Goal: Information Seeking & Learning: Check status

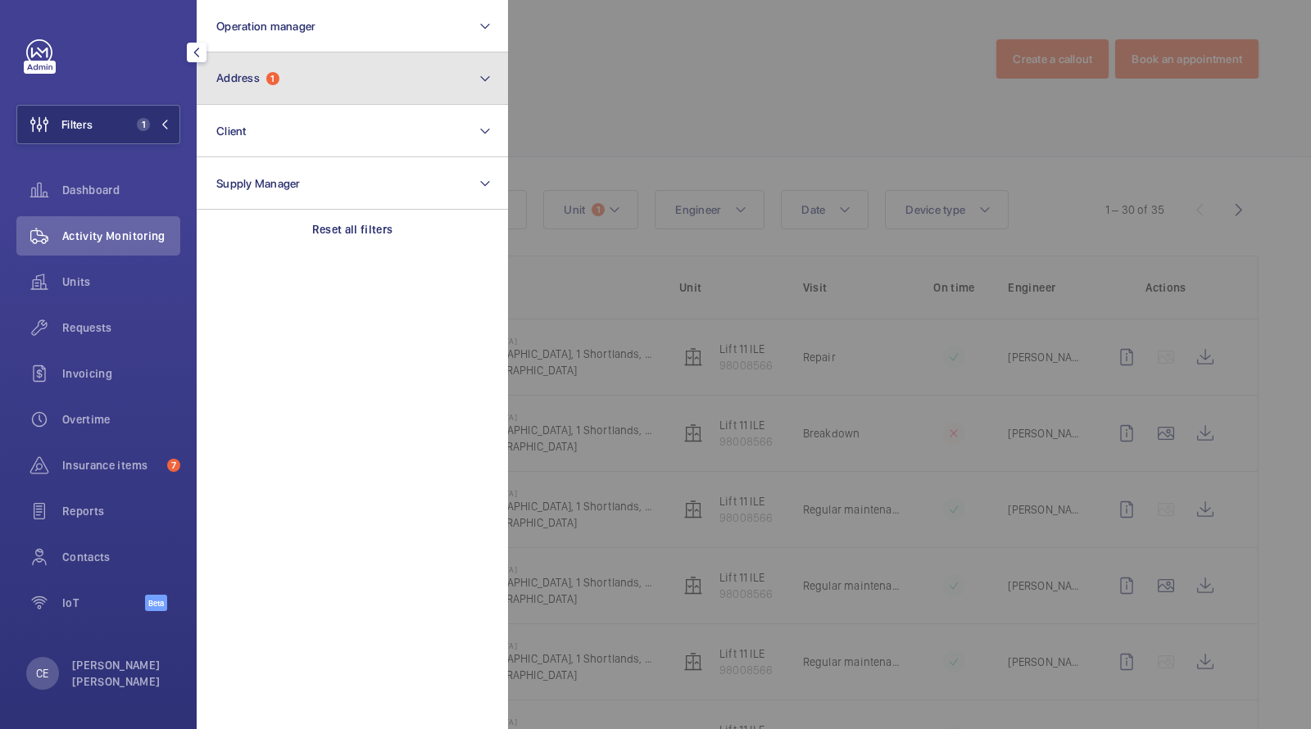
click at [284, 81] on button "Address 1" at bounding box center [352, 78] width 311 height 52
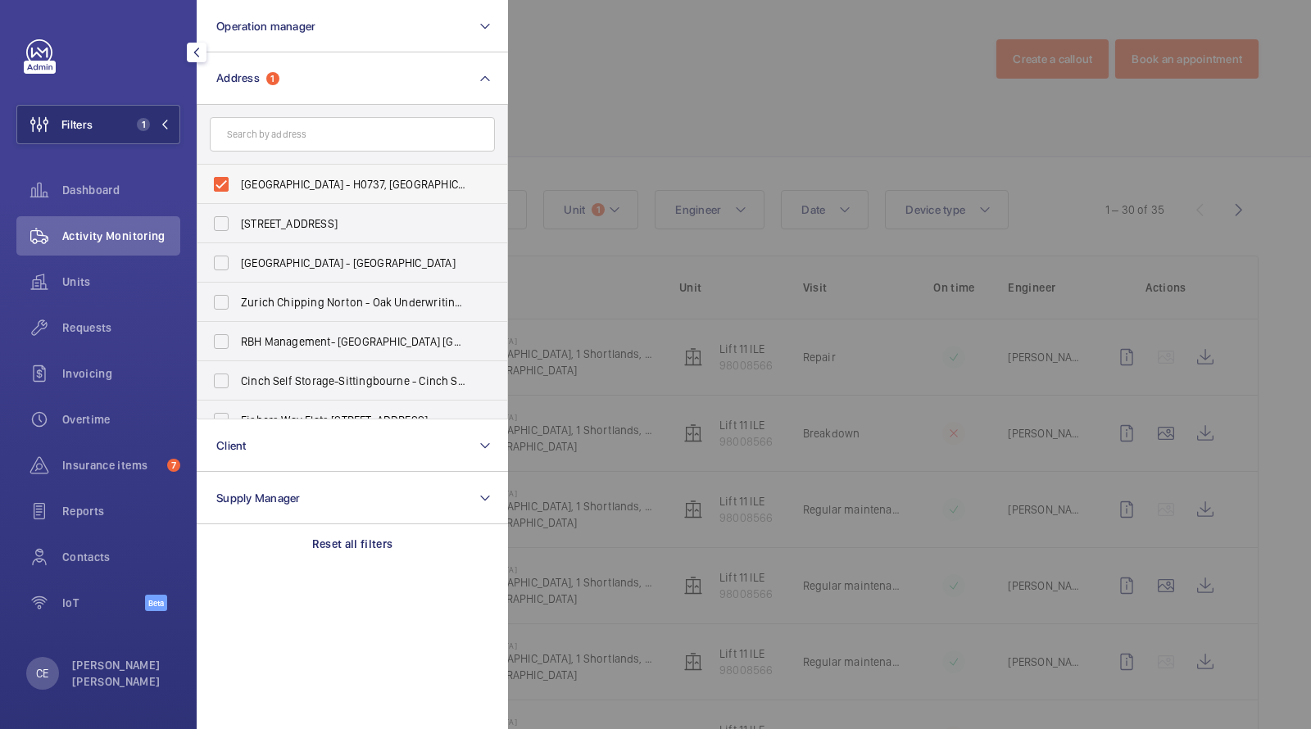
click at [289, 170] on label "[GEOGRAPHIC_DATA] - H0737, [GEOGRAPHIC_DATA], [STREET_ADDRESS]" at bounding box center [340, 184] width 285 height 39
click at [238, 170] on input "[GEOGRAPHIC_DATA] - H0737, [GEOGRAPHIC_DATA], [STREET_ADDRESS]" at bounding box center [221, 184] width 33 height 33
checkbox input "false"
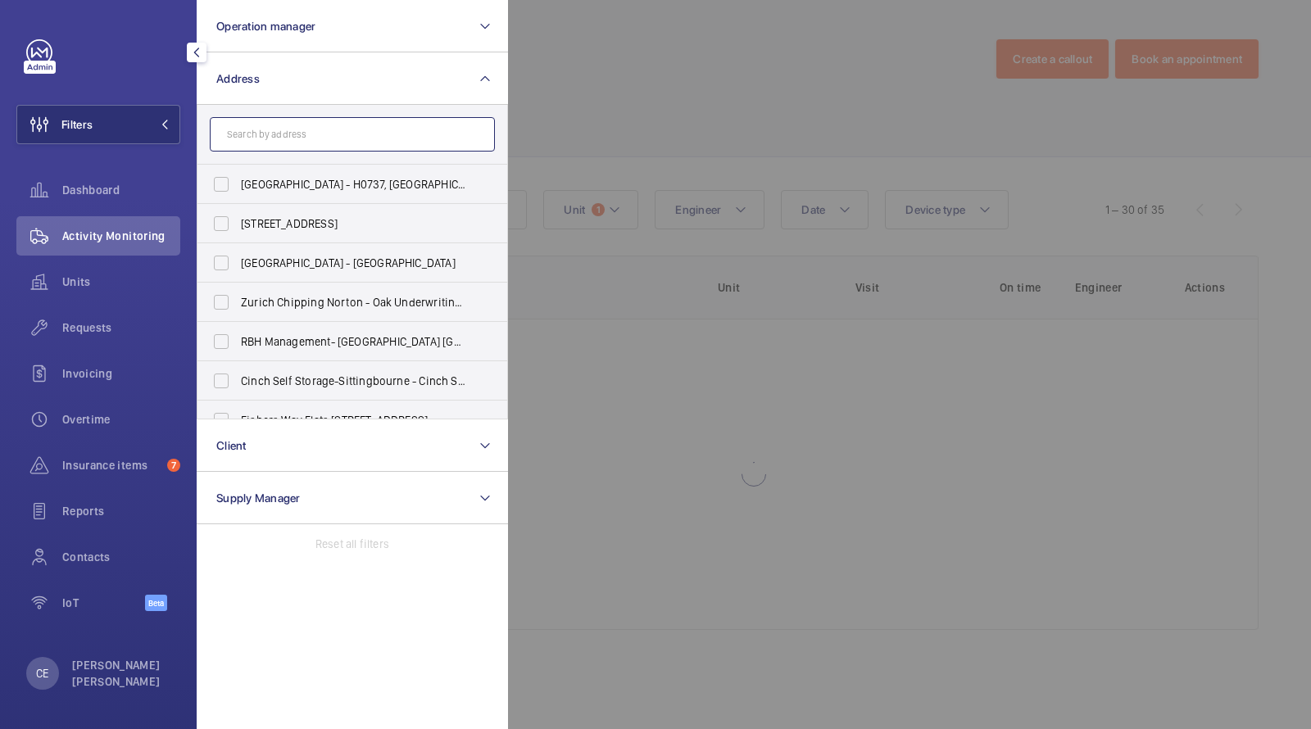
click at [287, 140] on input "text" at bounding box center [352, 134] width 285 height 34
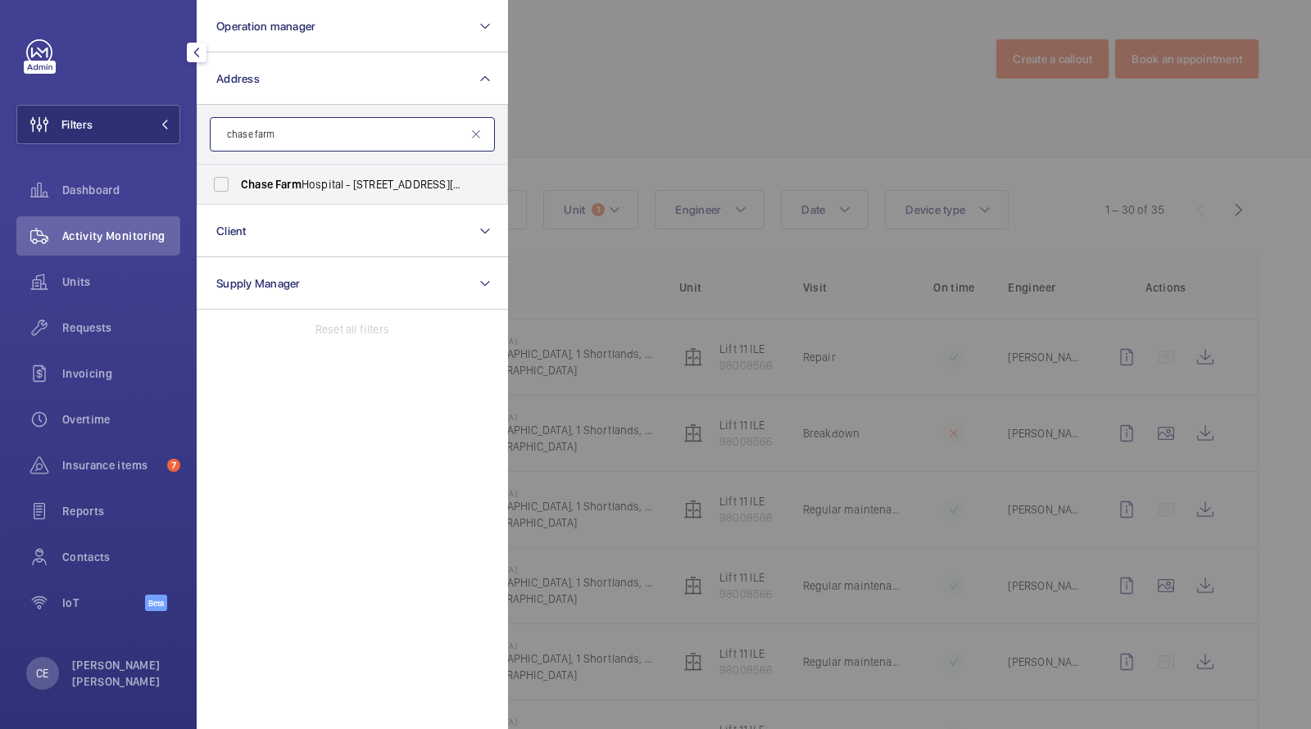
type input "chase farm"
click at [310, 183] on span "[GEOGRAPHIC_DATA] - [STREET_ADDRESS][PERSON_NAME]" at bounding box center [353, 184] width 225 height 16
click at [238, 183] on input "[GEOGRAPHIC_DATA] - [STREET_ADDRESS][PERSON_NAME]" at bounding box center [221, 184] width 33 height 33
checkbox input "true"
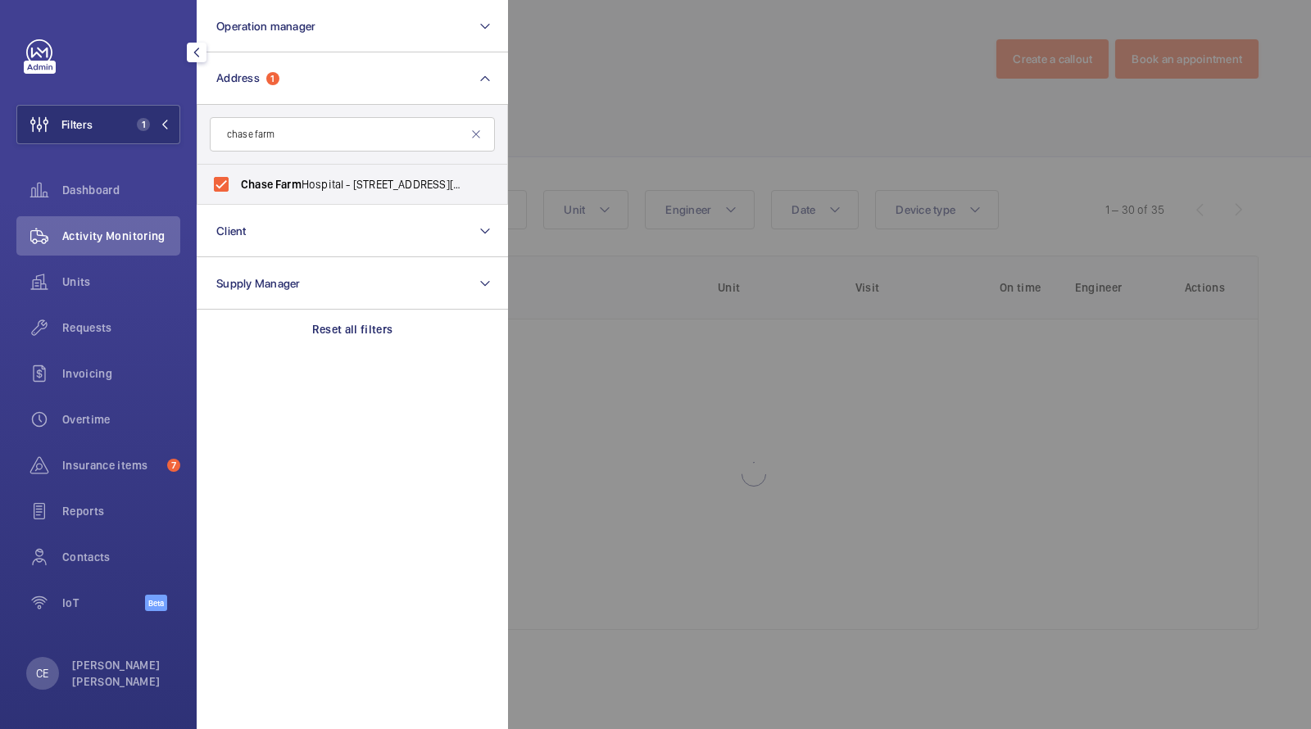
click at [704, 87] on div at bounding box center [1163, 364] width 1311 height 729
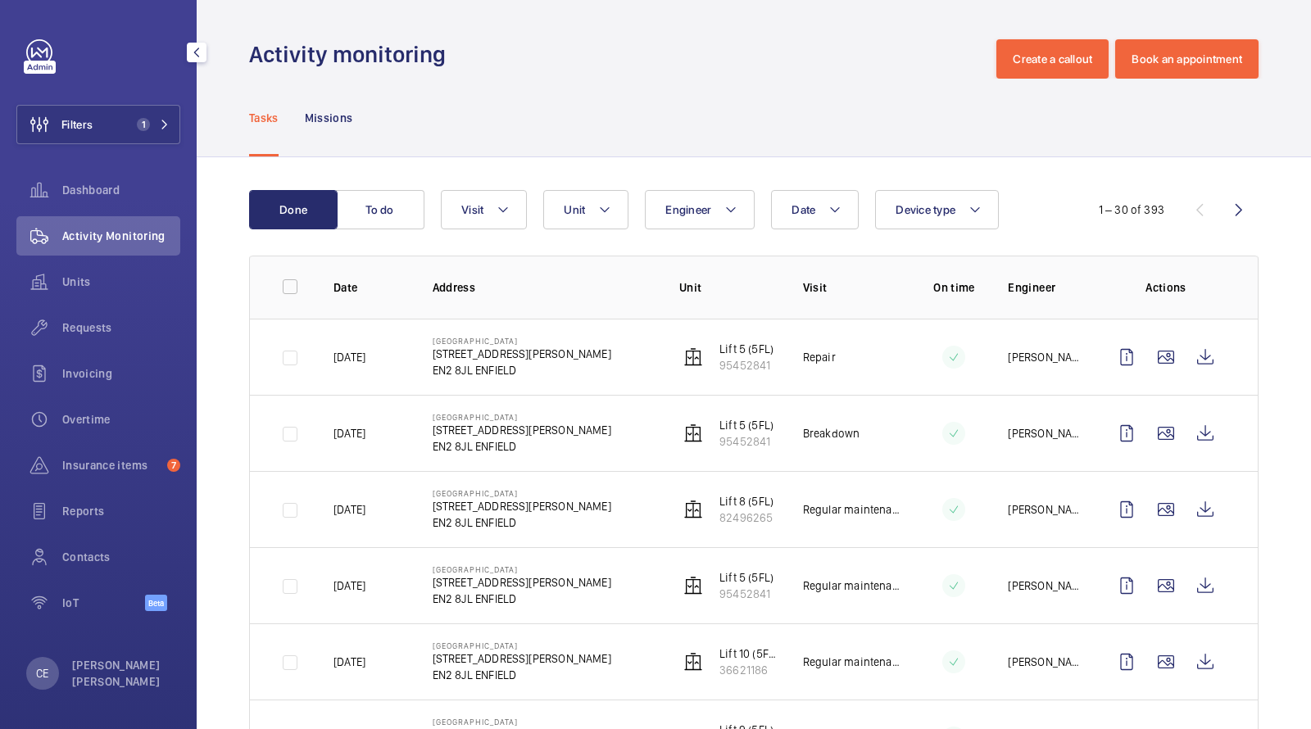
click at [99, 328] on span "Requests" at bounding box center [121, 328] width 118 height 16
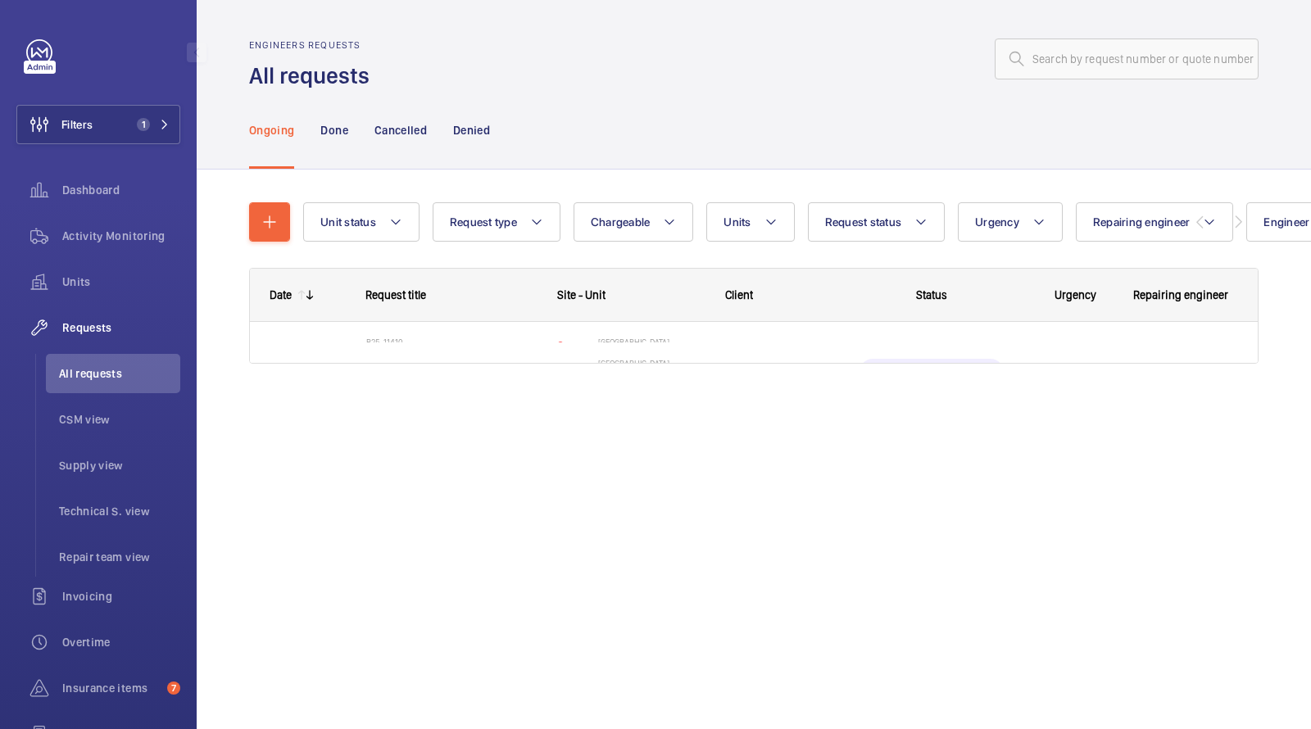
click at [599, 64] on div at bounding box center [818, 58] width 879 height 39
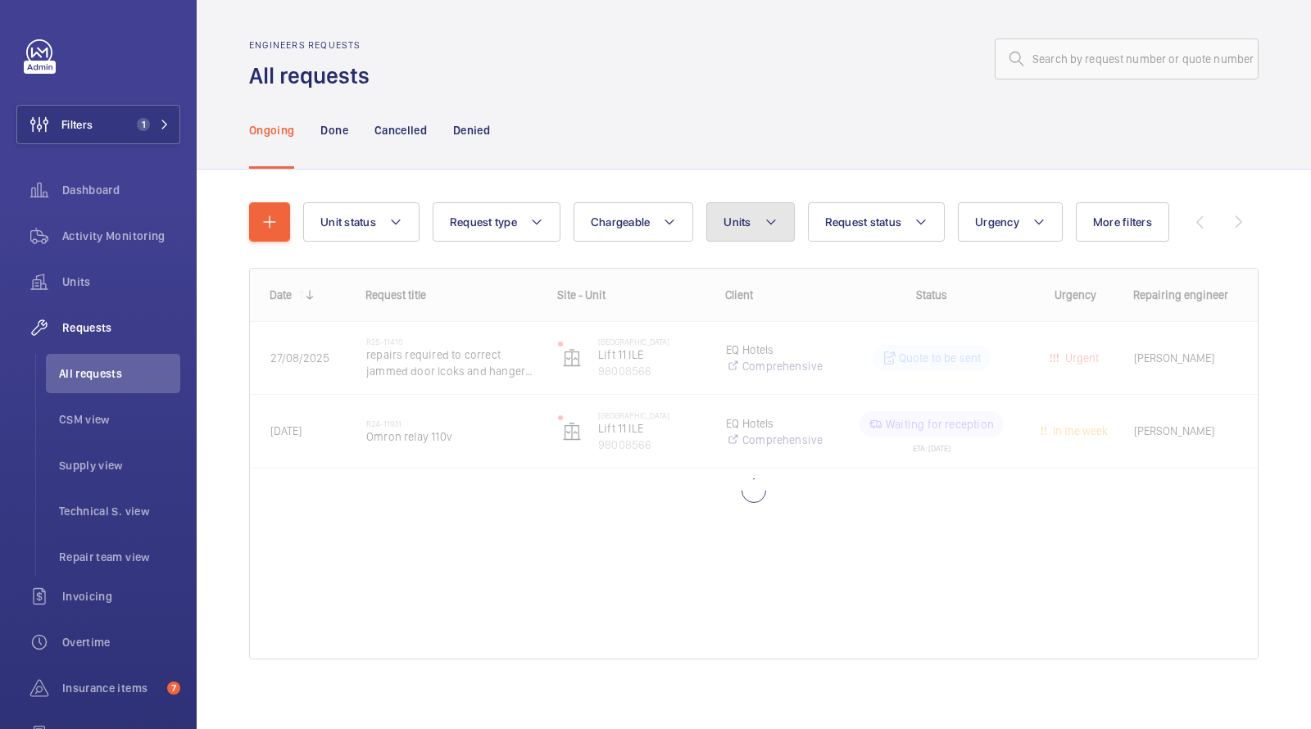
click at [727, 231] on button "Units" at bounding box center [751, 221] width 88 height 39
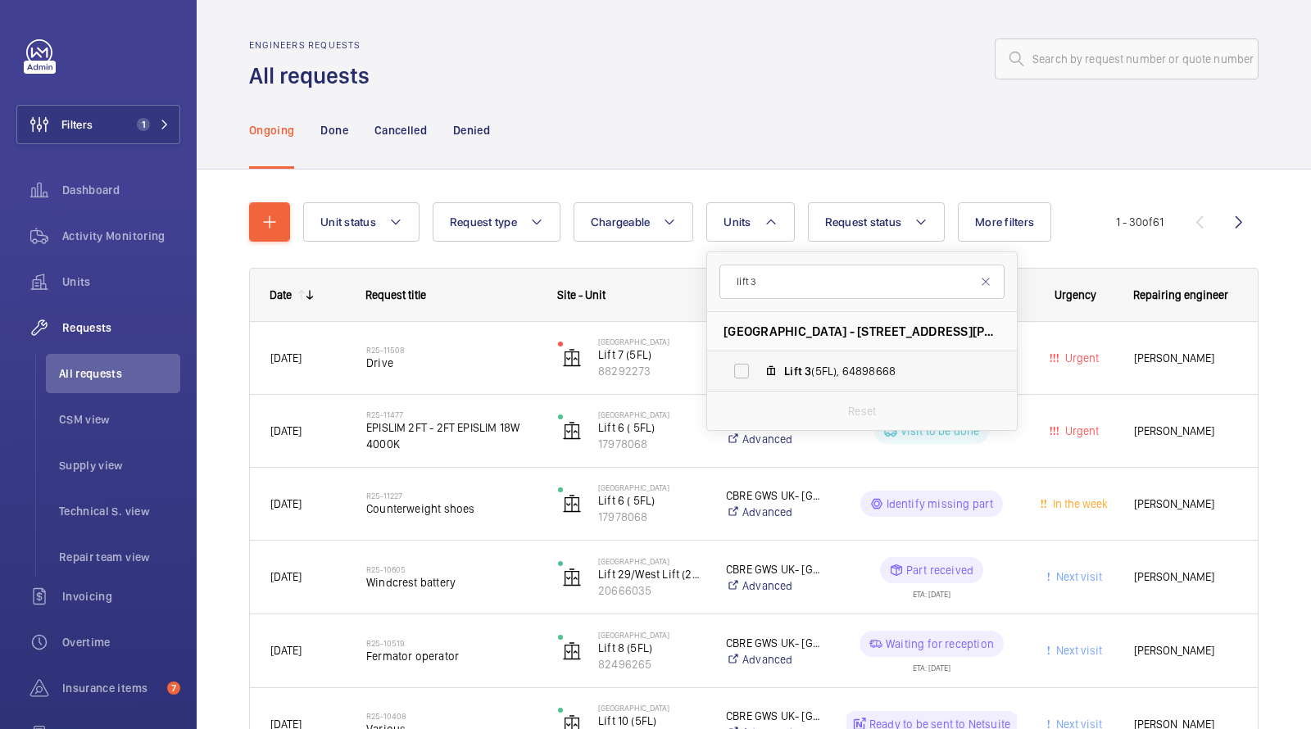
type input "lift 3"
click at [810, 363] on span "Lift 3 (5FL), 64898668" at bounding box center [879, 371] width 190 height 16
click at [758, 362] on input "Lift 3 (5FL), 64898668" at bounding box center [741, 371] width 33 height 33
checkbox input "true"
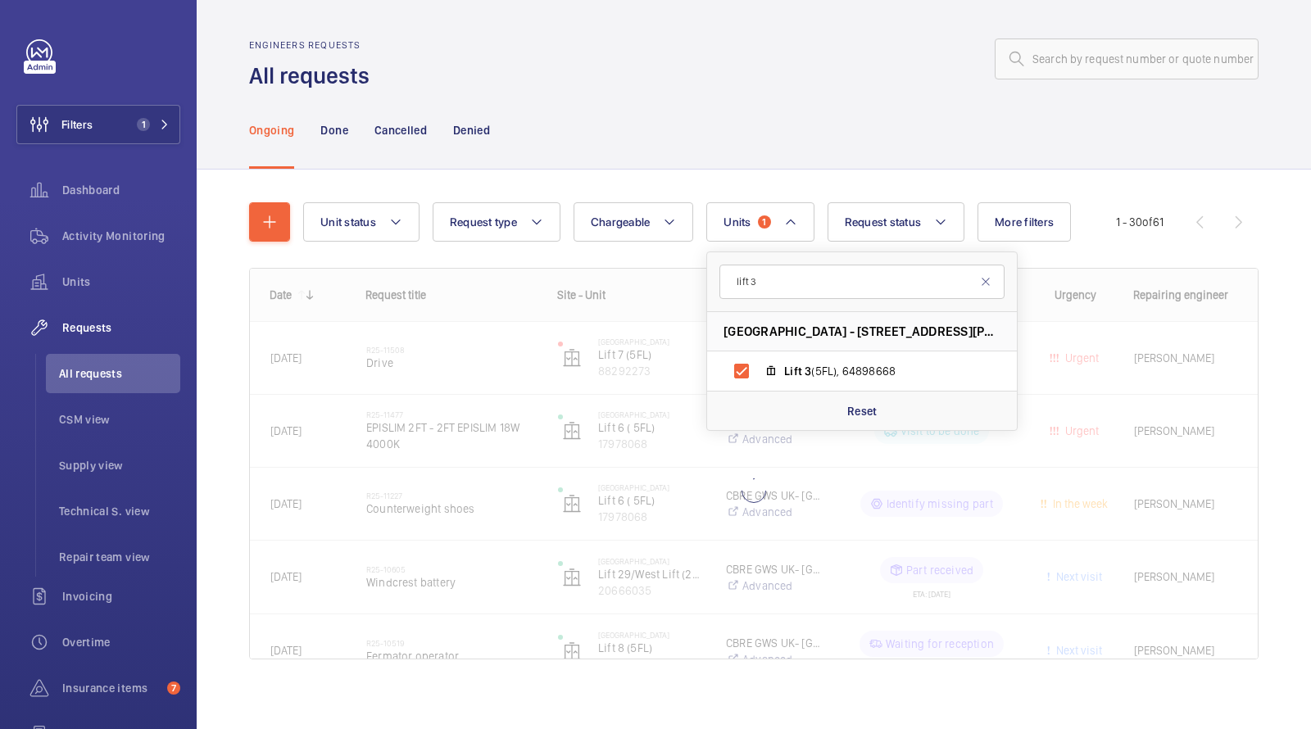
click at [744, 92] on div "Ongoing Done Cancelled Denied" at bounding box center [754, 130] width 1010 height 78
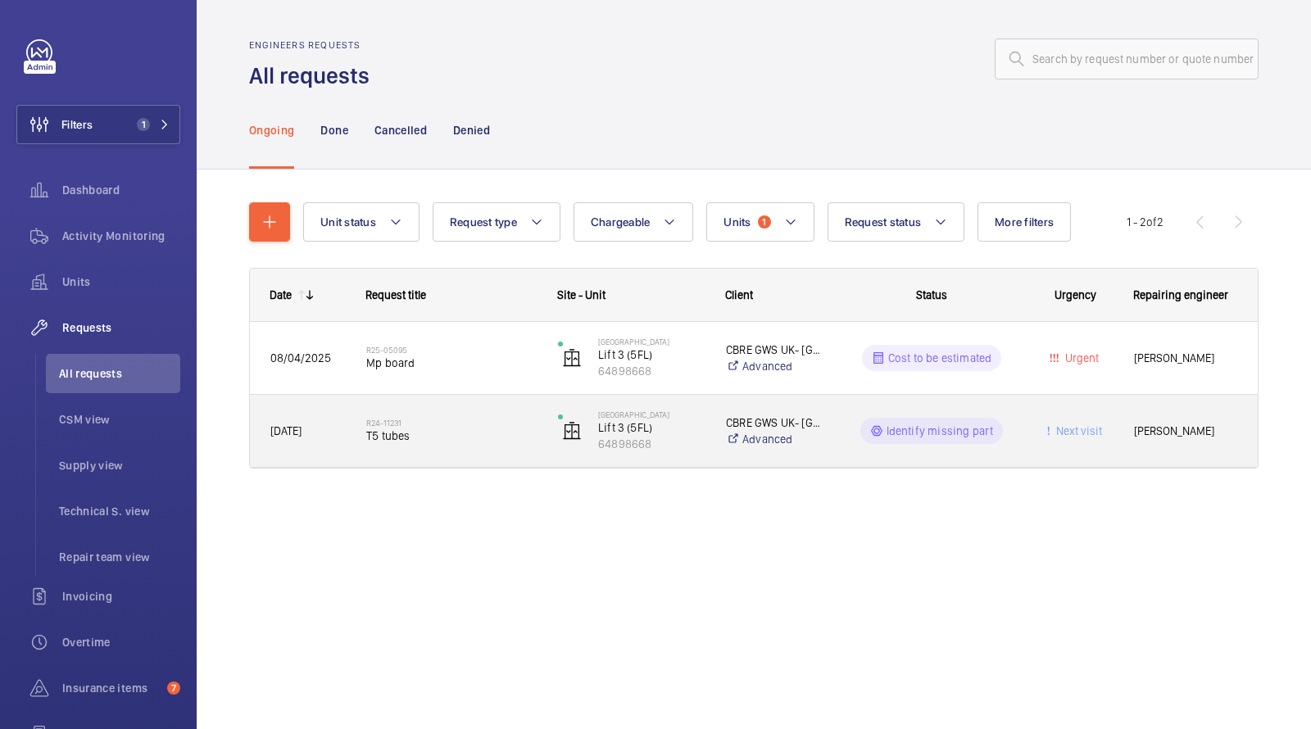
click at [438, 438] on span "T5 tubes" at bounding box center [451, 436] width 170 height 16
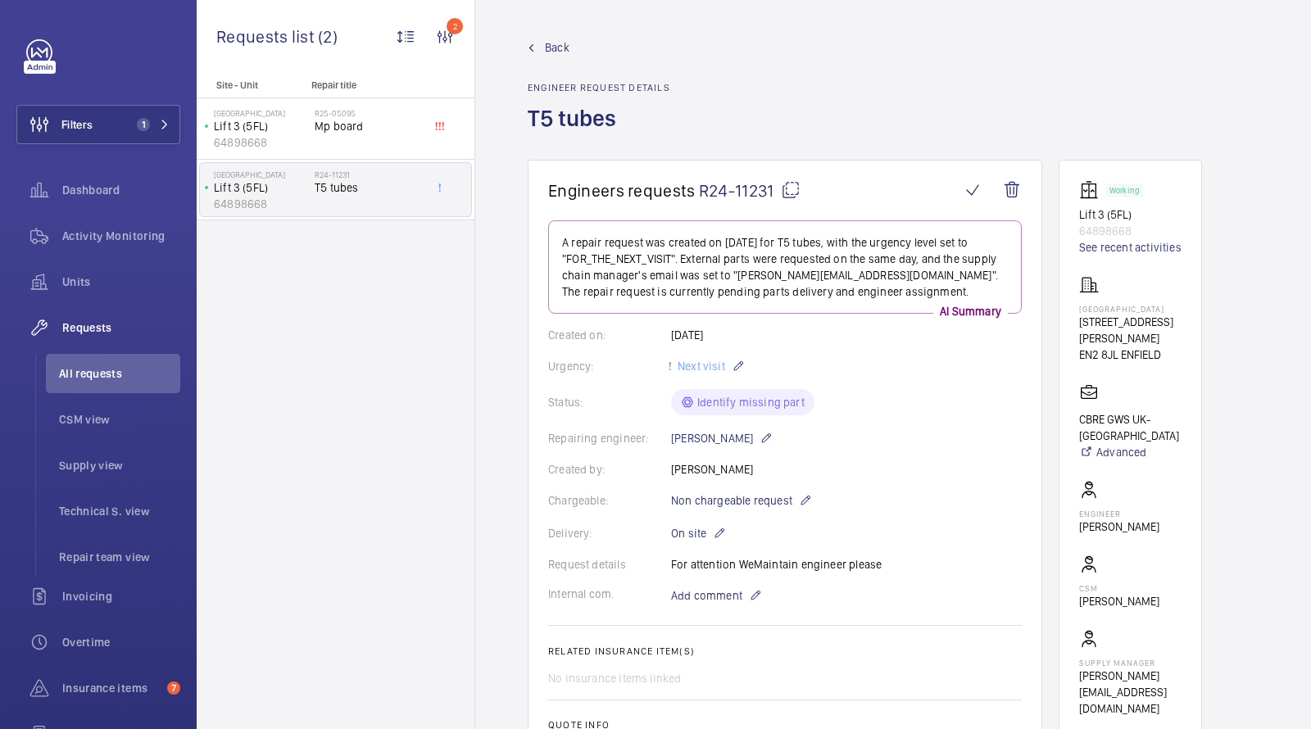
click at [739, 190] on span "R24-11231" at bounding box center [750, 190] width 102 height 20
click at [83, 277] on span "Units" at bounding box center [121, 282] width 118 height 16
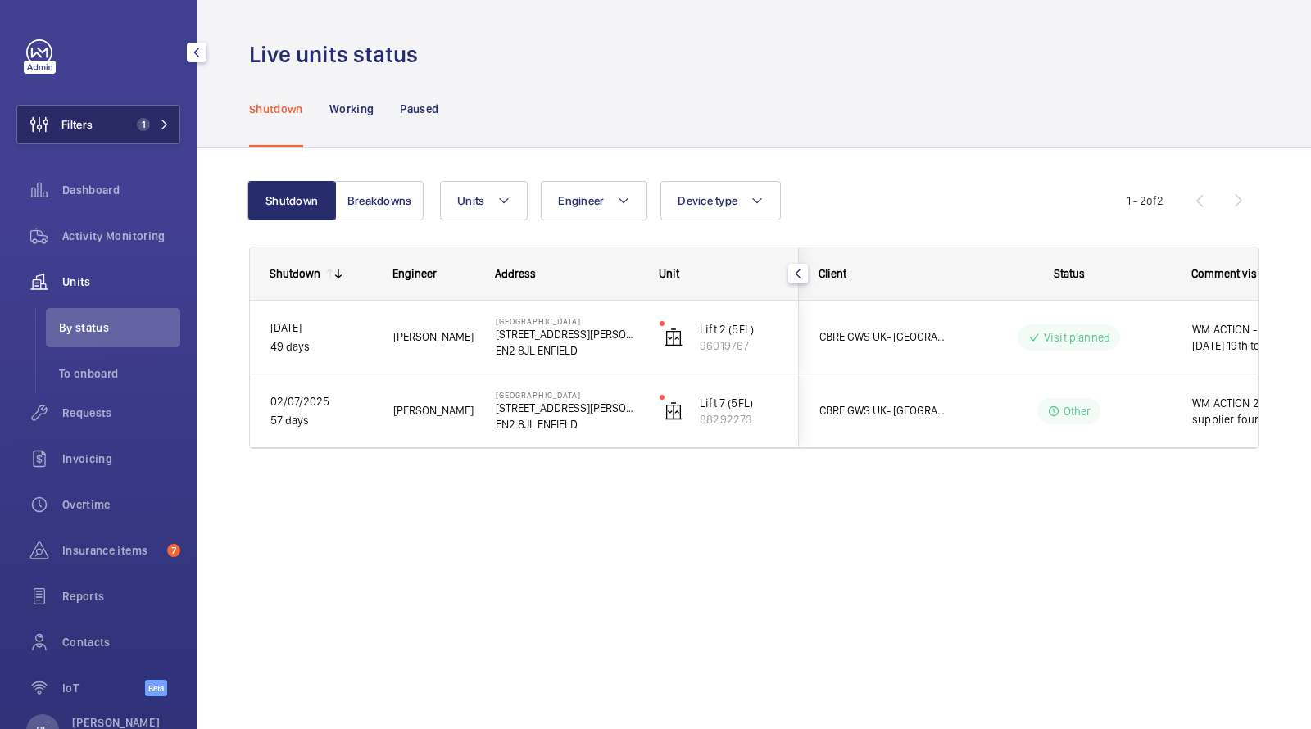
click at [130, 131] on button "Filters 1" at bounding box center [98, 124] width 164 height 39
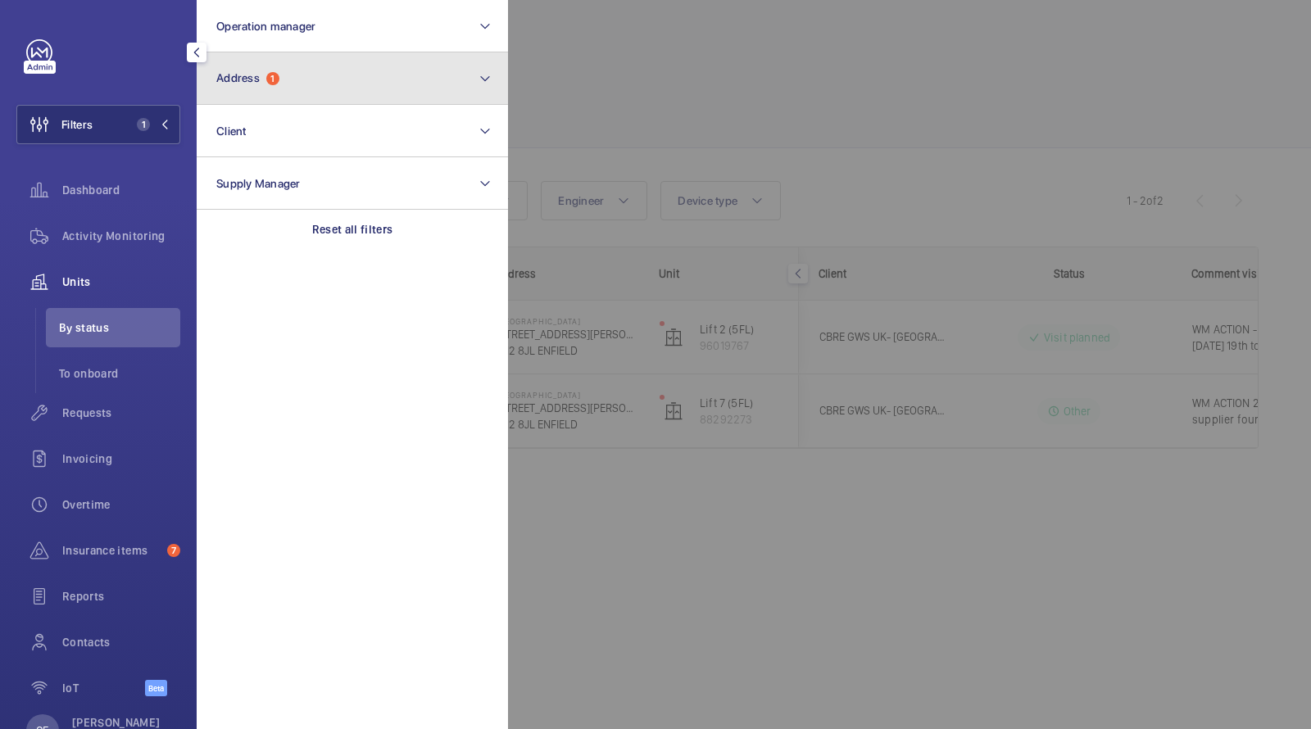
click at [266, 90] on button "Address 1" at bounding box center [352, 78] width 311 height 52
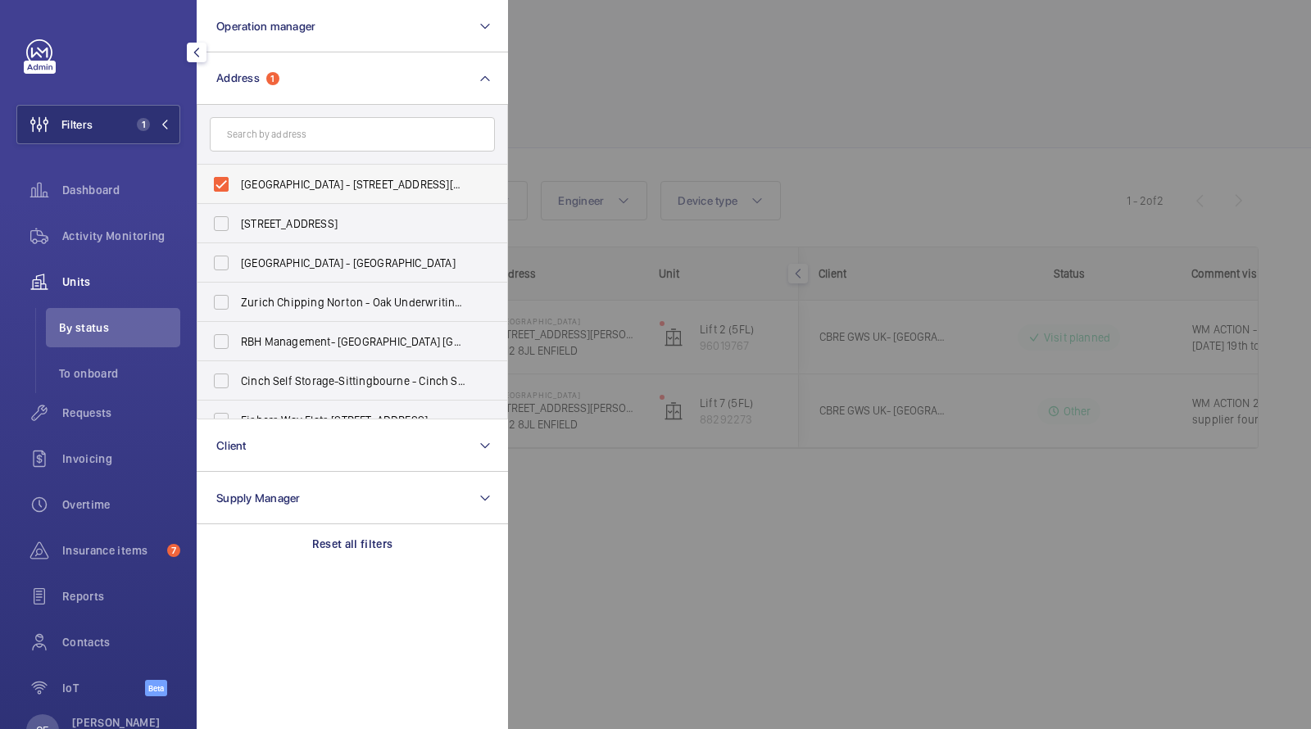
click at [262, 183] on span "[GEOGRAPHIC_DATA] - [STREET_ADDRESS][PERSON_NAME]" at bounding box center [353, 184] width 225 height 16
click at [238, 183] on input "[GEOGRAPHIC_DATA] - [STREET_ADDRESS][PERSON_NAME]" at bounding box center [221, 184] width 33 height 33
checkbox input "false"
click at [262, 141] on input "text" at bounding box center [352, 134] width 285 height 34
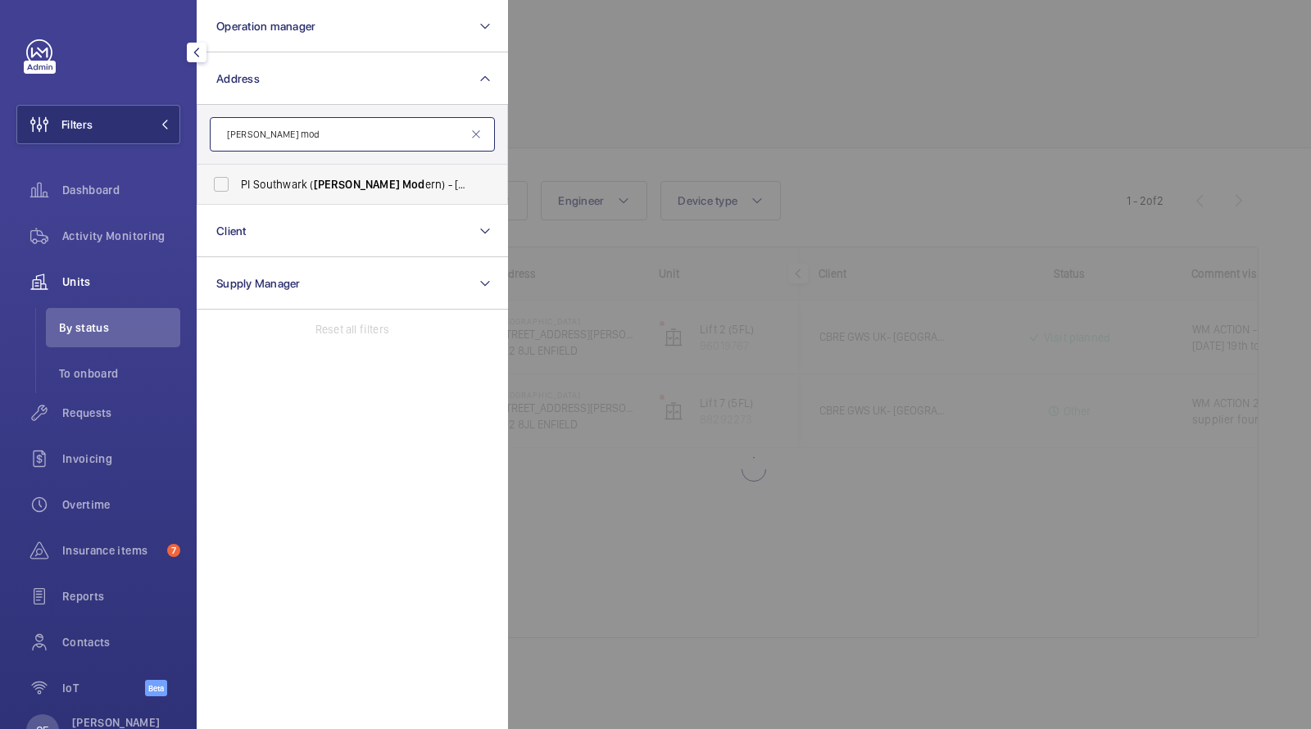
type input "[PERSON_NAME] mod"
click at [281, 183] on span "PI Southwark ( [PERSON_NAME][GEOGRAPHIC_DATA] ern) - [STREET_ADDRESS]" at bounding box center [353, 184] width 225 height 16
click at [238, 183] on input "PI Southwark ( [PERSON_NAME][GEOGRAPHIC_DATA] ern) - [STREET_ADDRESS]" at bounding box center [221, 184] width 33 height 33
checkbox input "true"
click at [685, 76] on div at bounding box center [1163, 364] width 1311 height 729
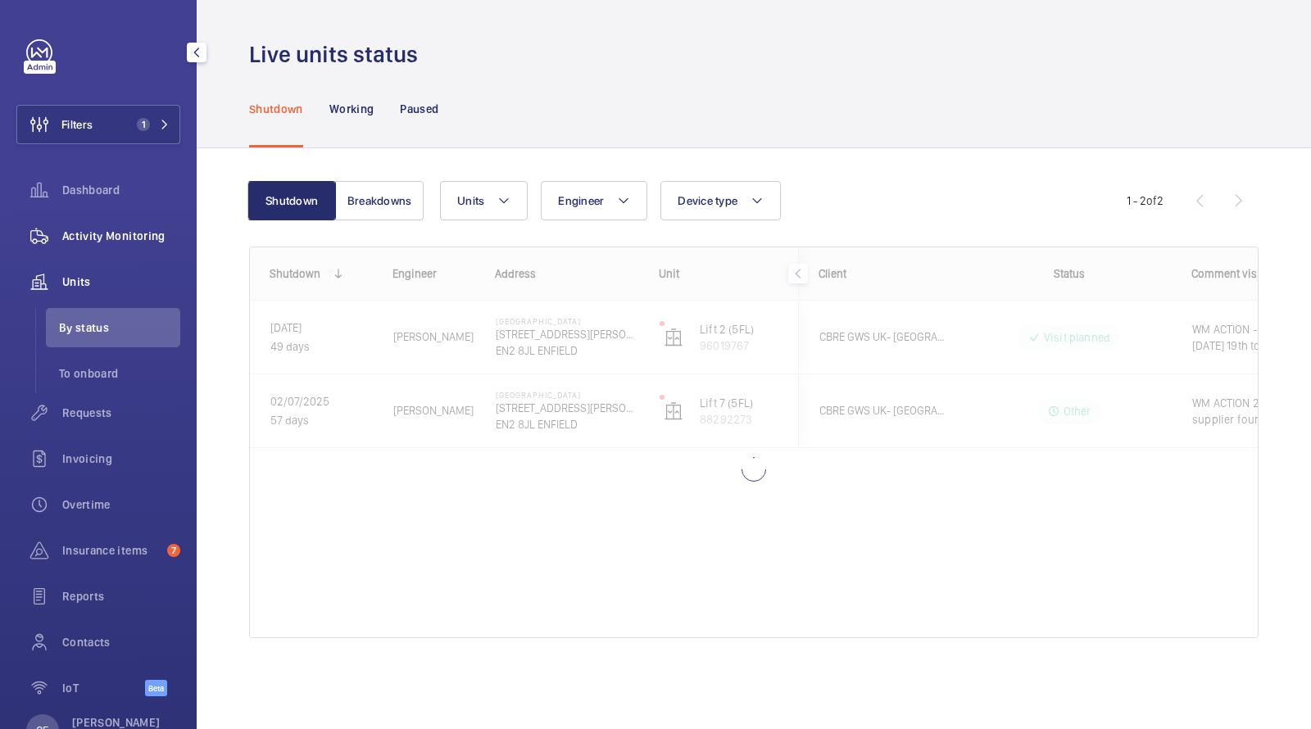
click at [143, 225] on div "Activity Monitoring" at bounding box center [98, 235] width 164 height 39
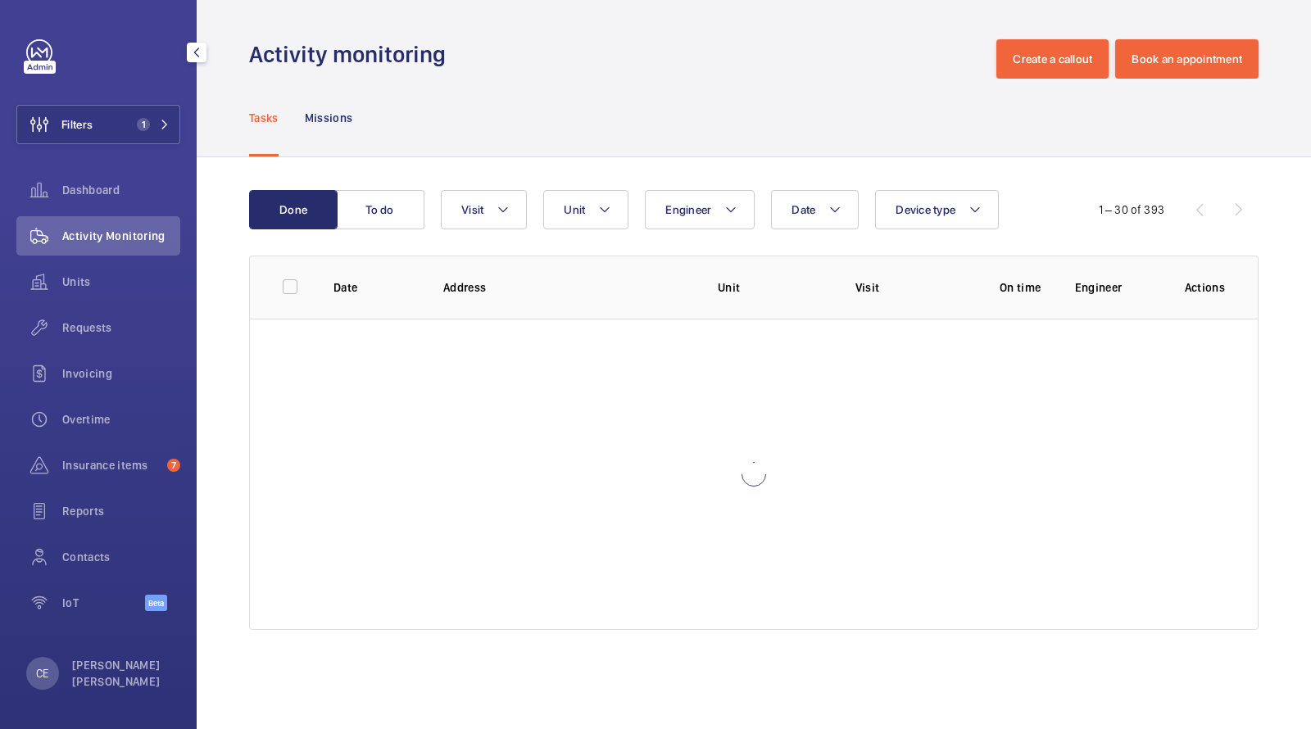
click at [672, 94] on div "Tasks Missions" at bounding box center [754, 118] width 1010 height 78
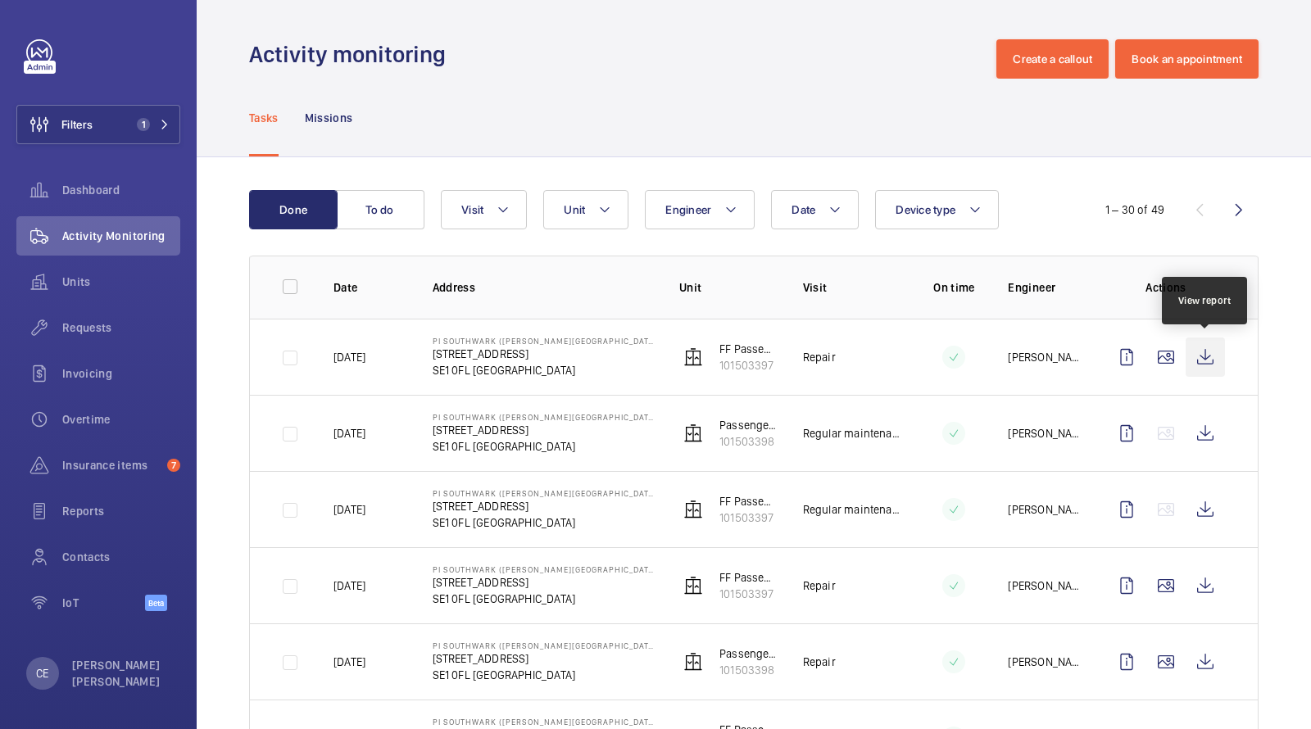
click at [1202, 357] on wm-front-icon-button at bounding box center [1205, 357] width 39 height 39
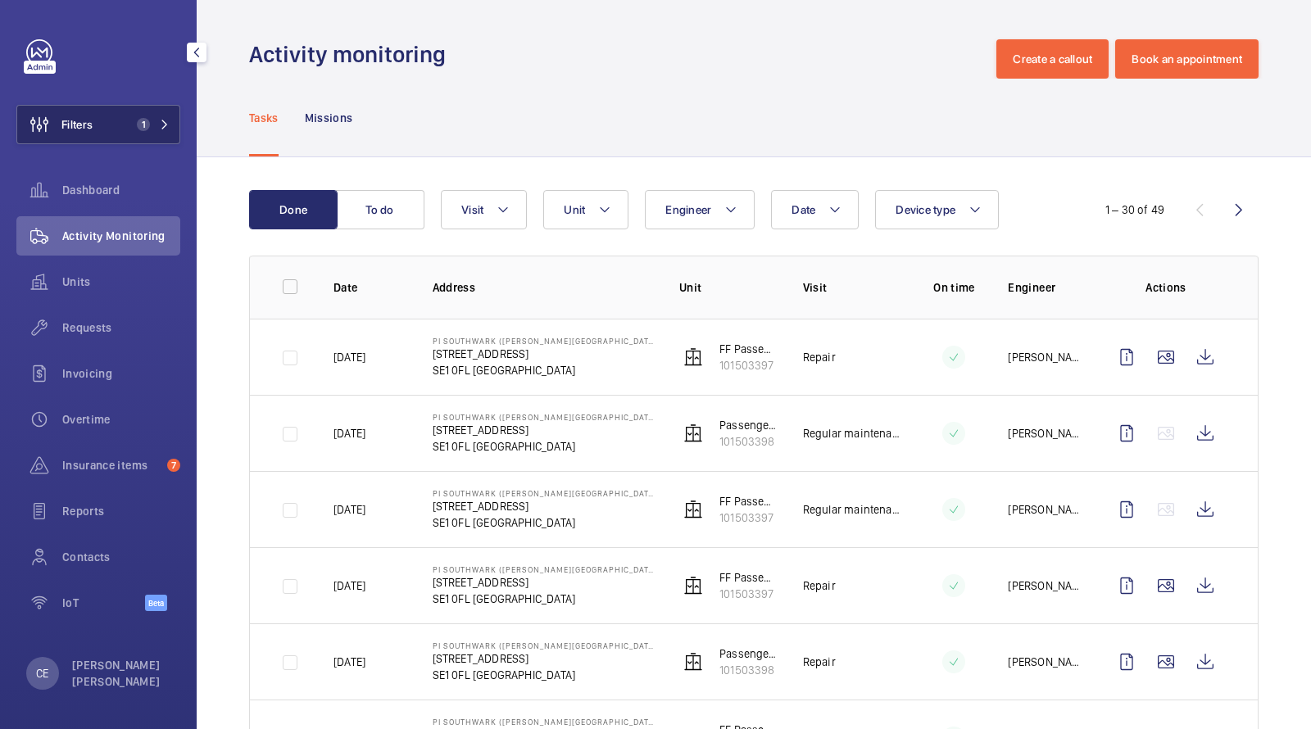
click at [103, 117] on button "Filters 1" at bounding box center [98, 124] width 164 height 39
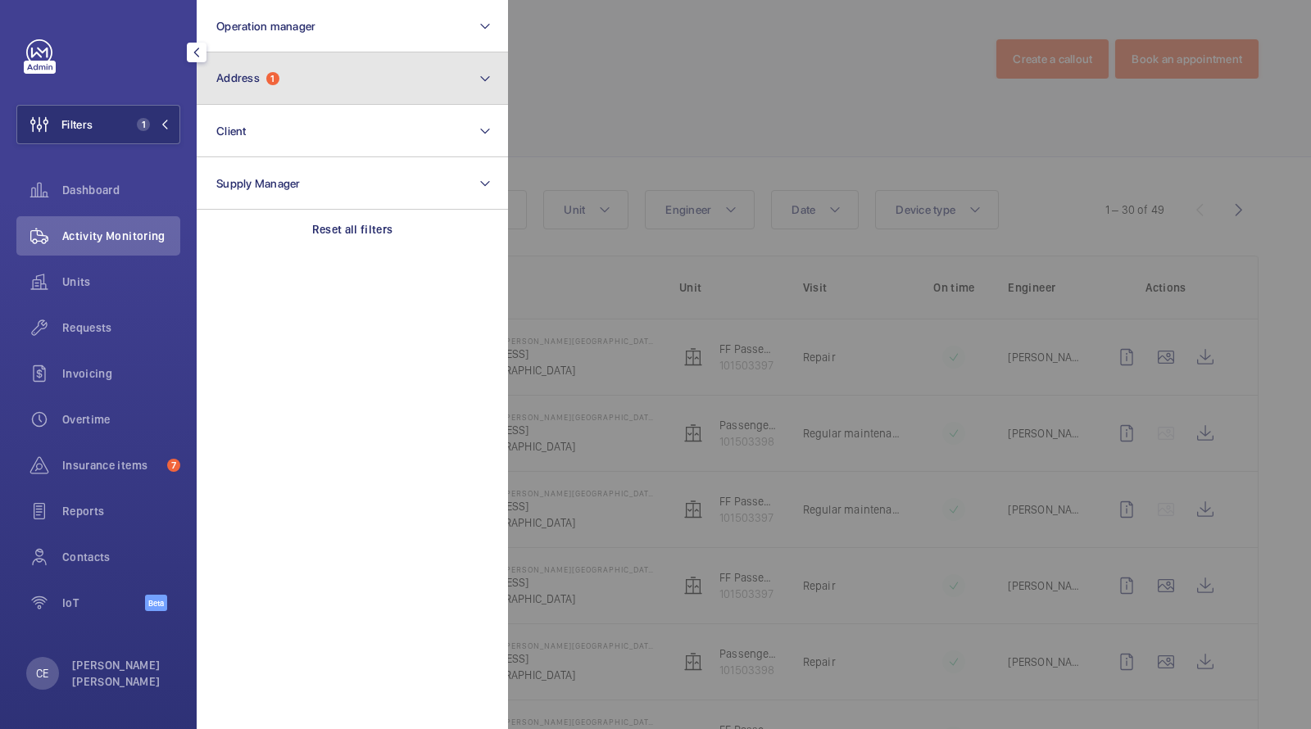
click at [296, 89] on button "Address 1" at bounding box center [352, 78] width 311 height 52
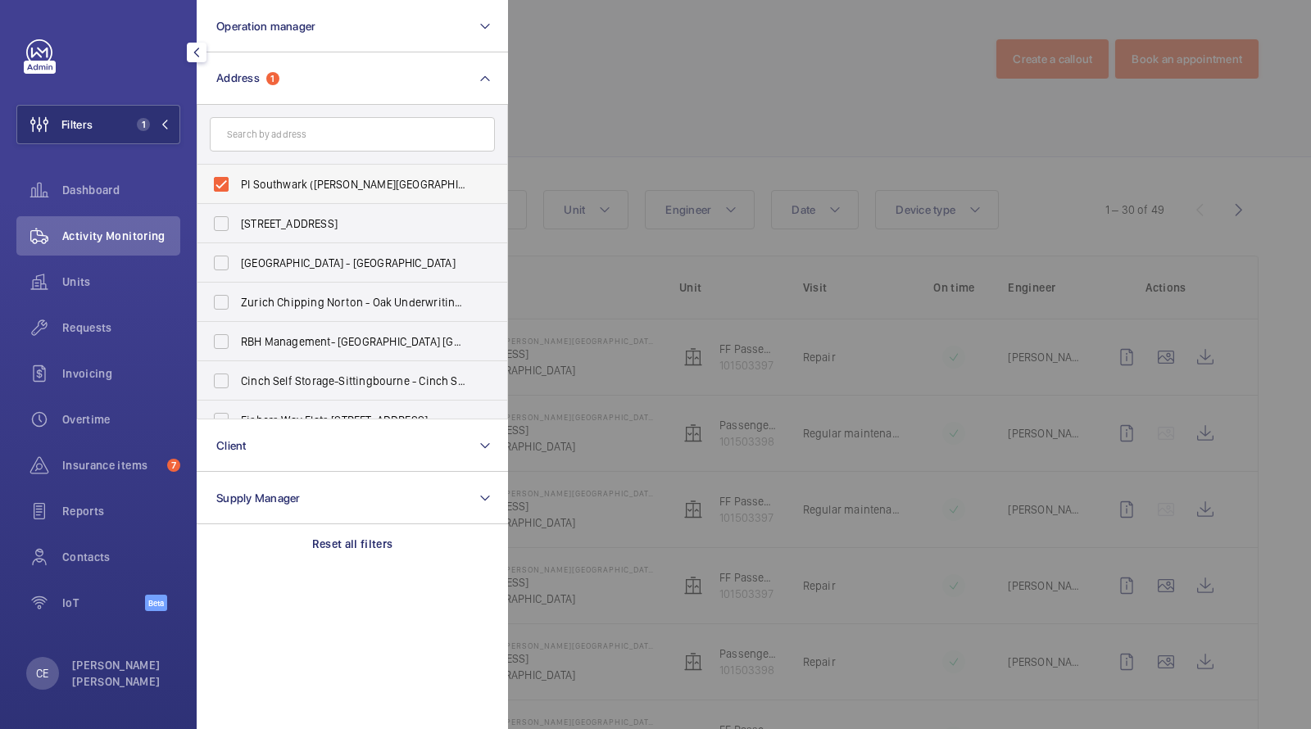
click at [267, 185] on span "PI Southwark ([PERSON_NAME][GEOGRAPHIC_DATA]) - [STREET_ADDRESS]" at bounding box center [353, 184] width 225 height 16
click at [238, 185] on input "PI Southwark ([PERSON_NAME][GEOGRAPHIC_DATA]) - [STREET_ADDRESS]" at bounding box center [221, 184] width 33 height 33
checkbox input "false"
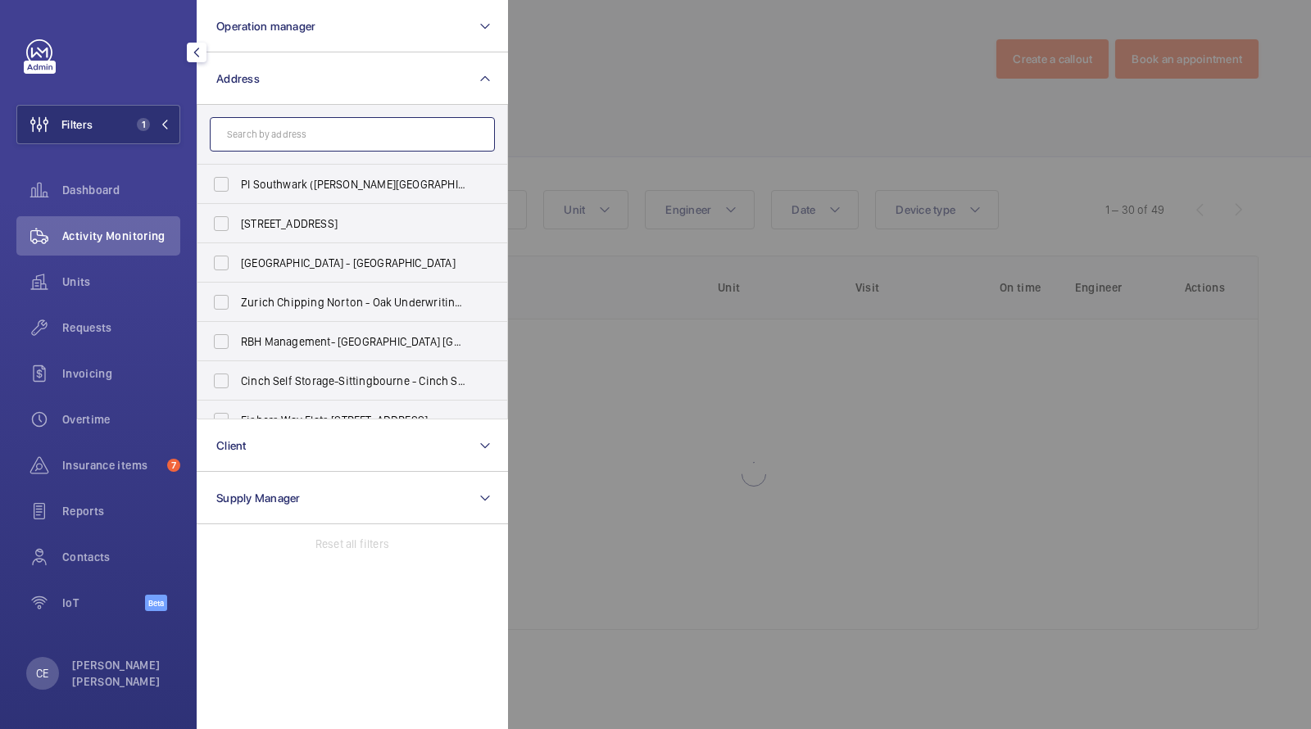
click at [269, 125] on input "text" at bounding box center [352, 134] width 285 height 34
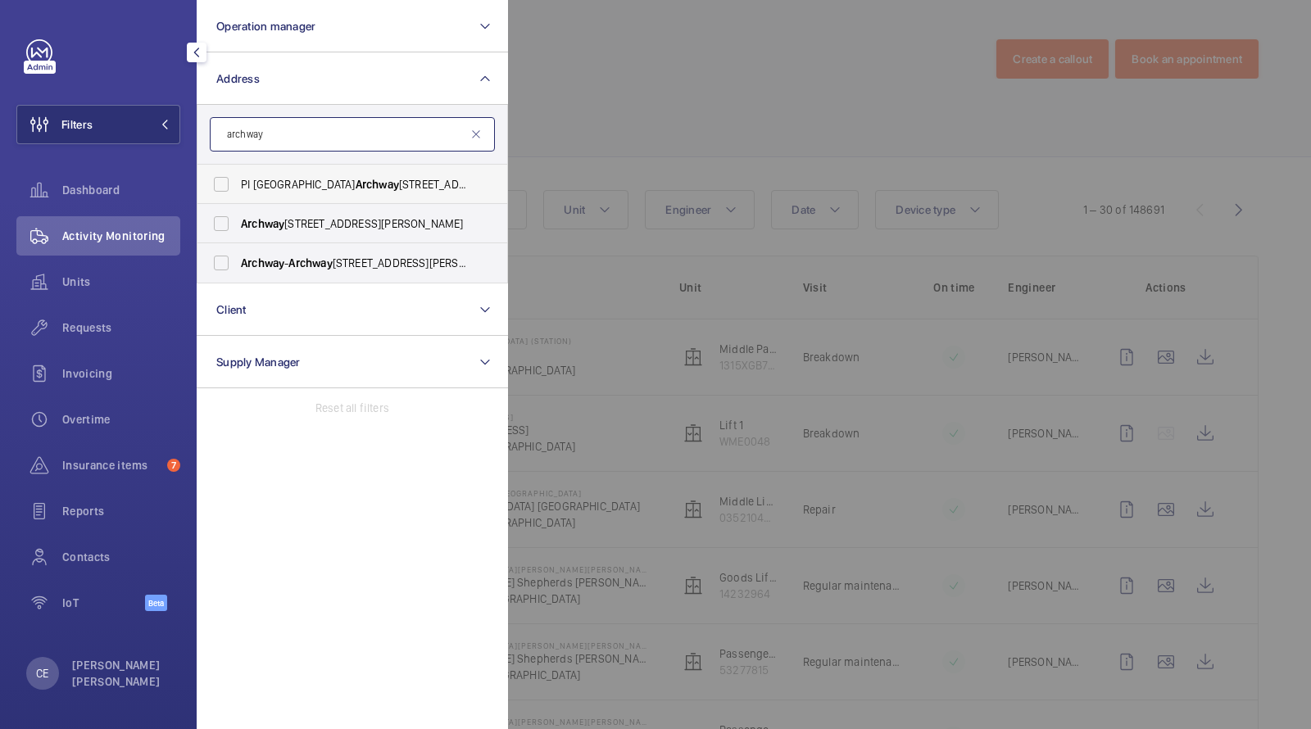
type input "archway"
click at [356, 181] on span "Archway" at bounding box center [377, 184] width 43 height 13
click at [238, 181] on input "PI [STREET_ADDRESS]" at bounding box center [221, 184] width 33 height 33
checkbox input "true"
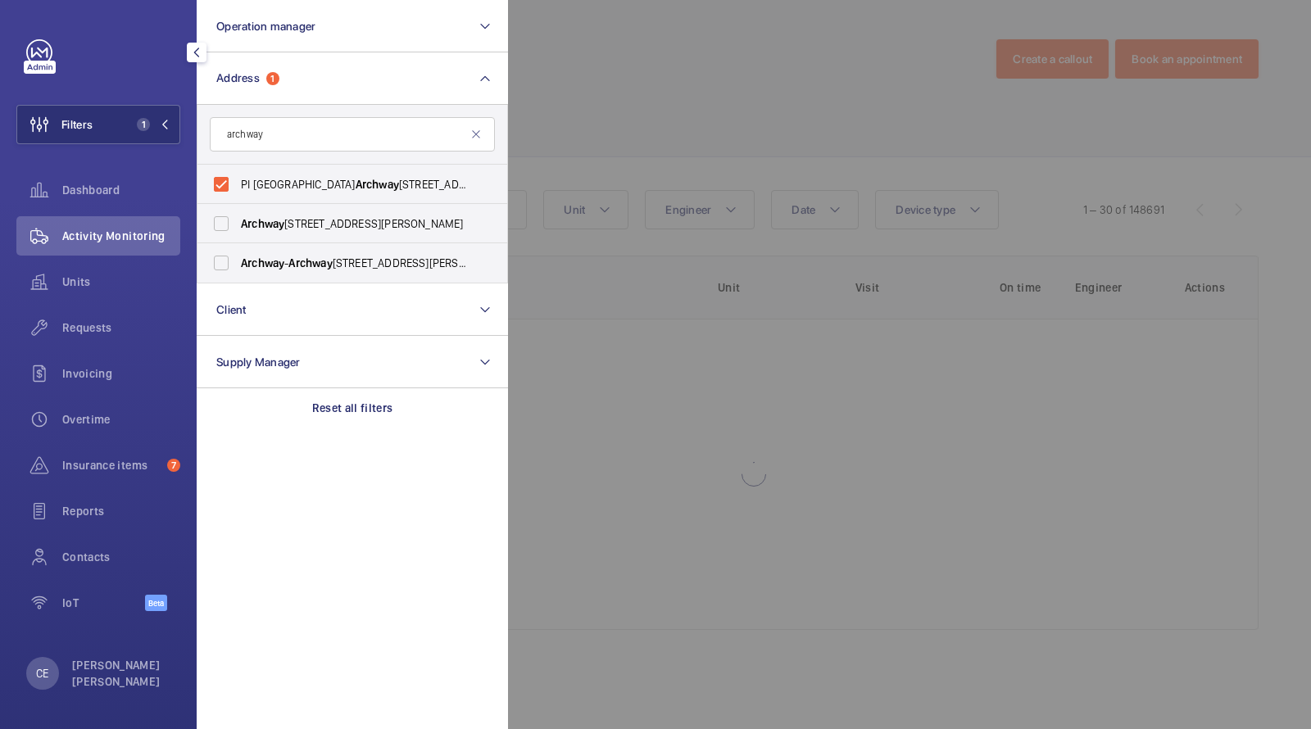
click at [653, 69] on div at bounding box center [1163, 364] width 1311 height 729
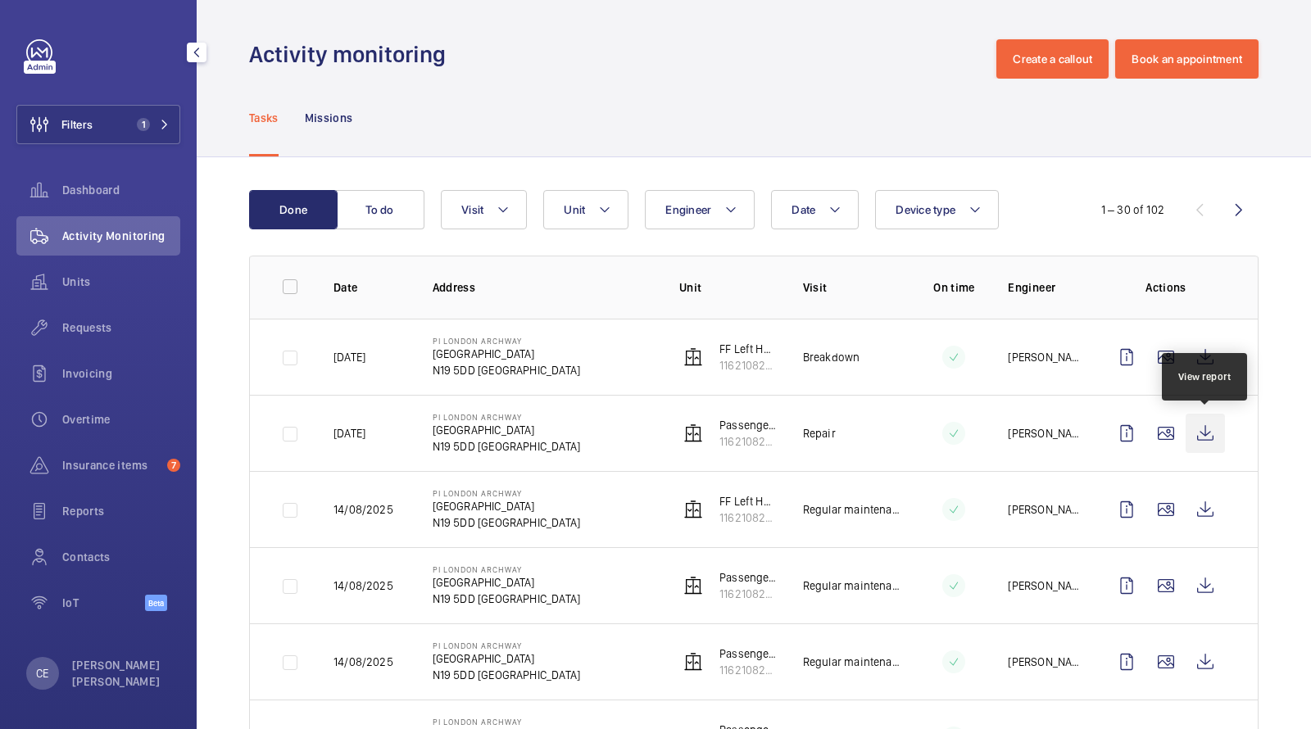
click at [1207, 429] on wm-front-icon-button at bounding box center [1205, 433] width 39 height 39
click at [102, 339] on div "Requests" at bounding box center [98, 327] width 164 height 39
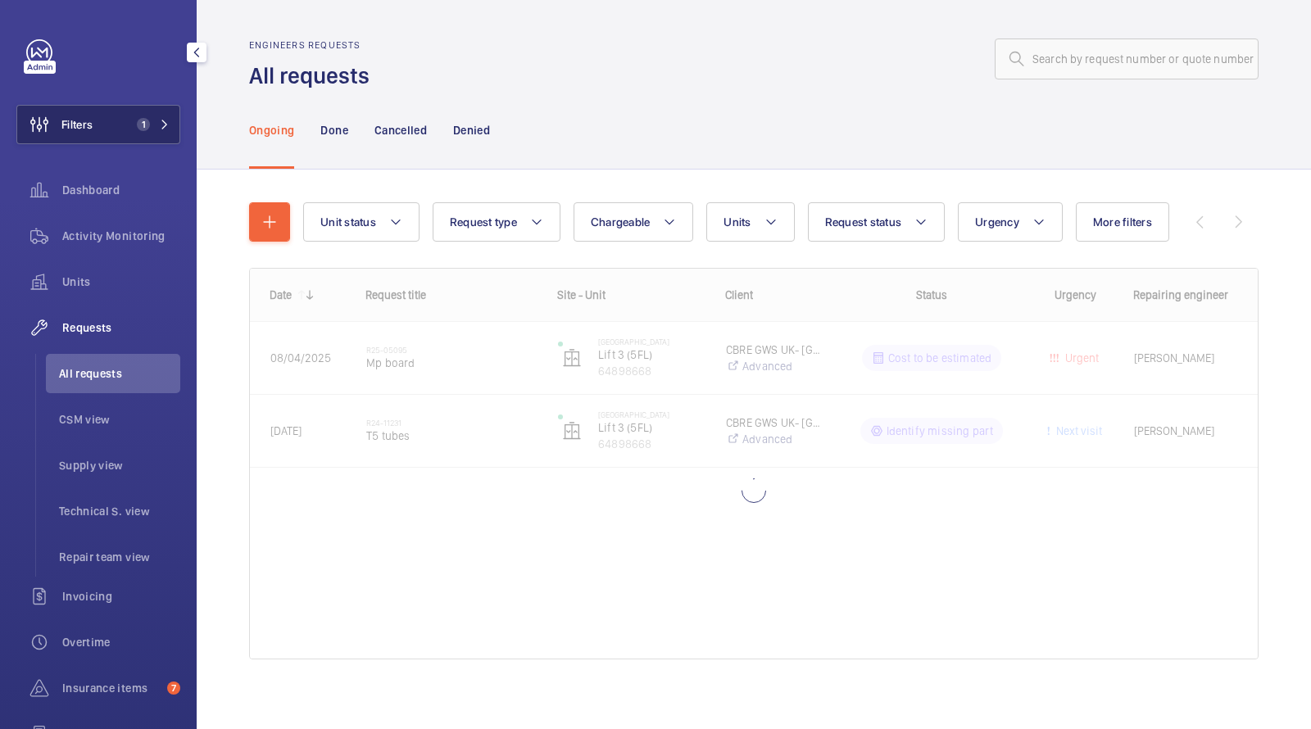
click at [128, 119] on button "Filters 1" at bounding box center [98, 124] width 164 height 39
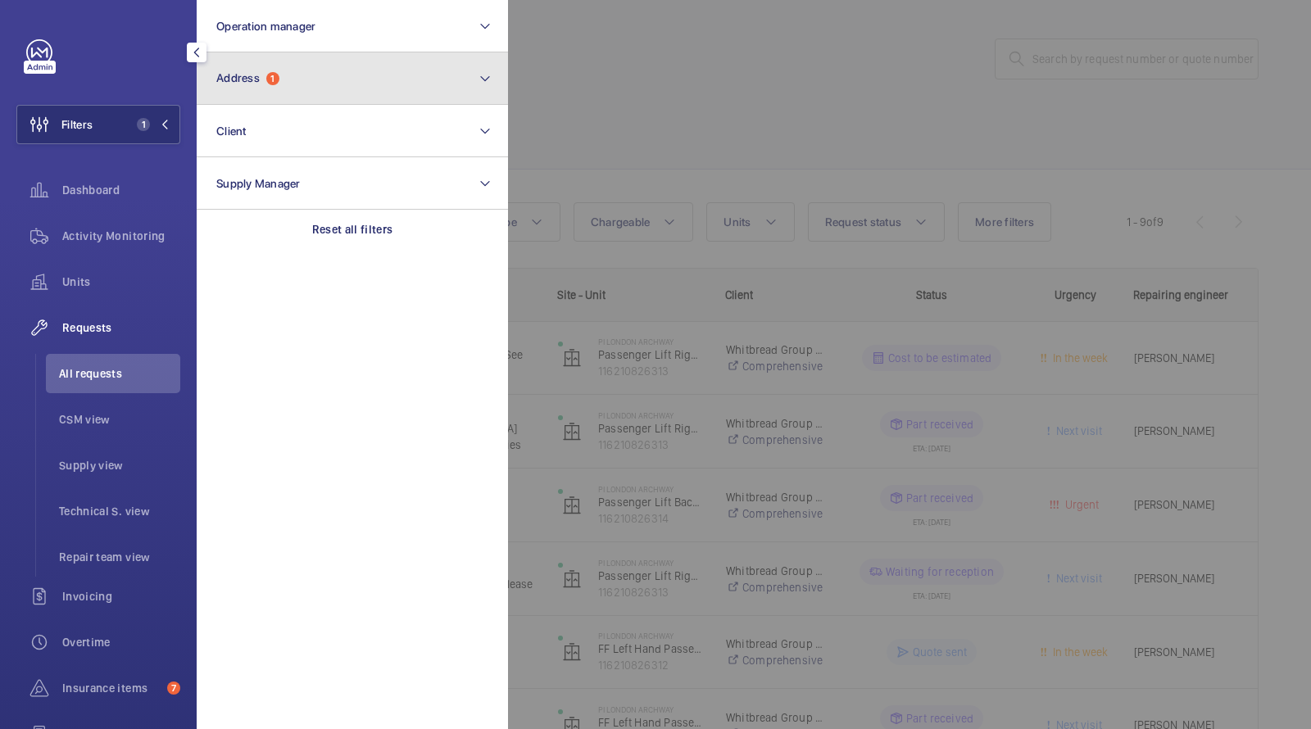
click at [277, 94] on button "Address 1" at bounding box center [352, 78] width 311 height 52
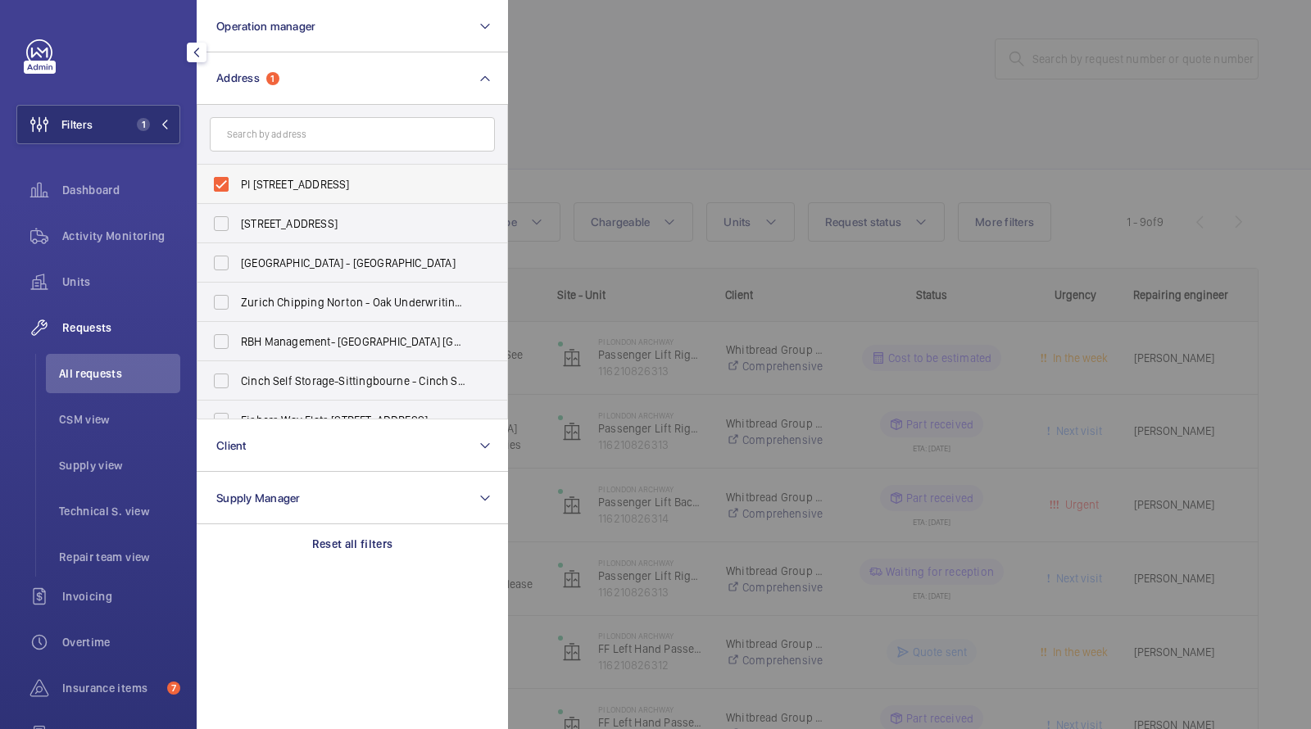
click at [303, 181] on span "PI [STREET_ADDRESS]" at bounding box center [353, 184] width 225 height 16
click at [238, 181] on input "PI [STREET_ADDRESS]" at bounding box center [221, 184] width 33 height 33
checkbox input "false"
click at [727, 39] on div at bounding box center [1163, 364] width 1311 height 729
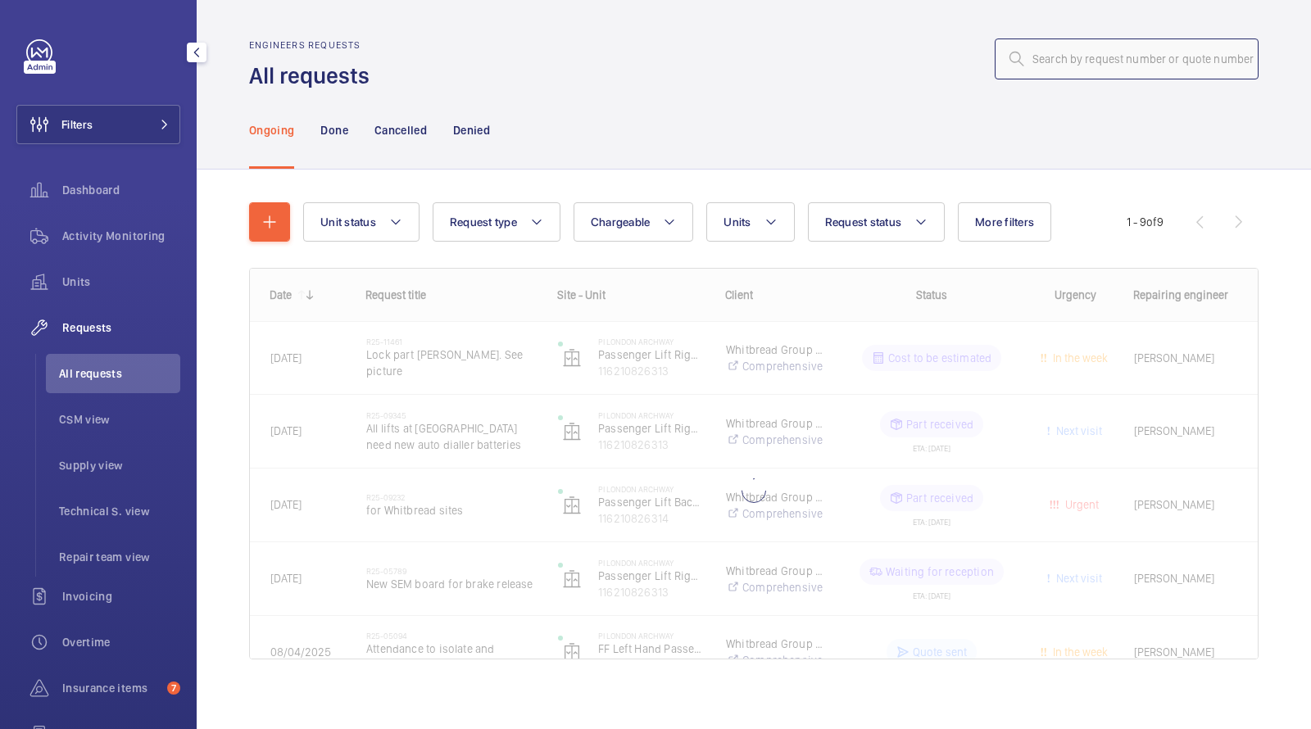
click at [1158, 57] on input "text" at bounding box center [1127, 59] width 264 height 41
paste input "R25-09021"
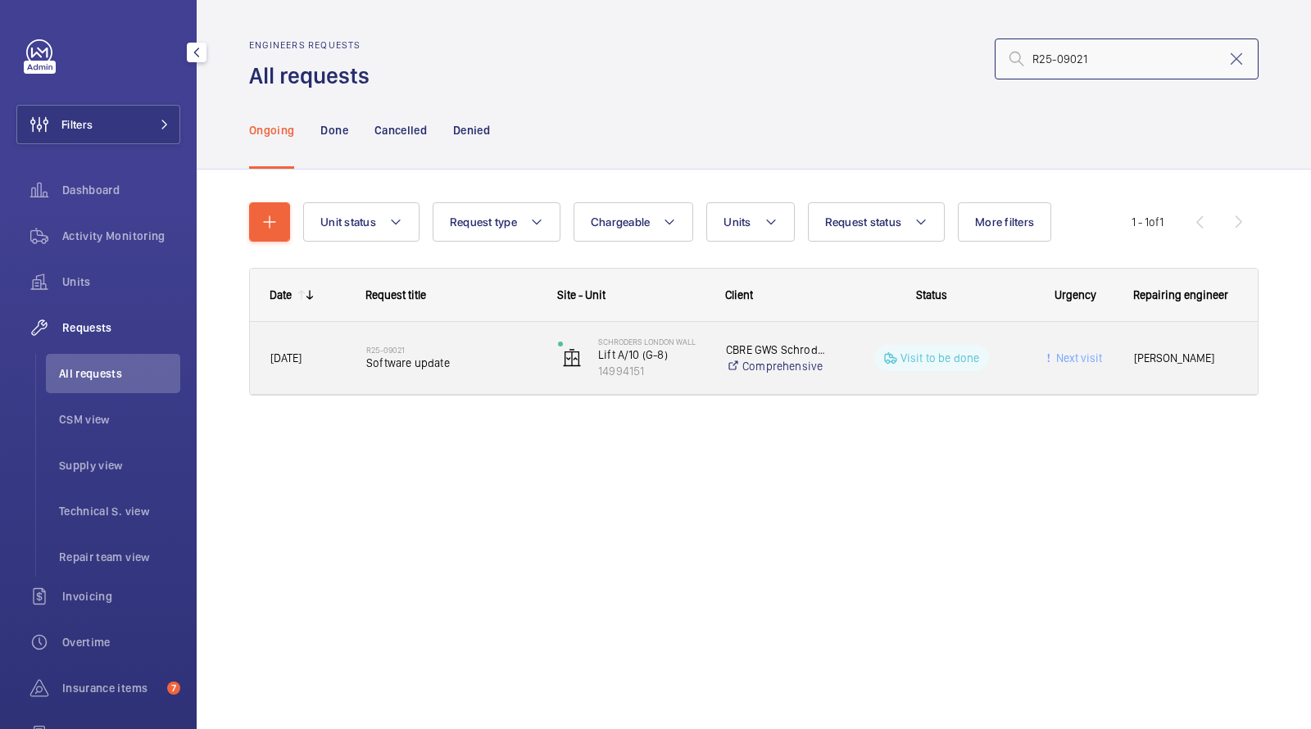
type input "R25-09021"
click at [420, 361] on span "Software update" at bounding box center [451, 363] width 170 height 16
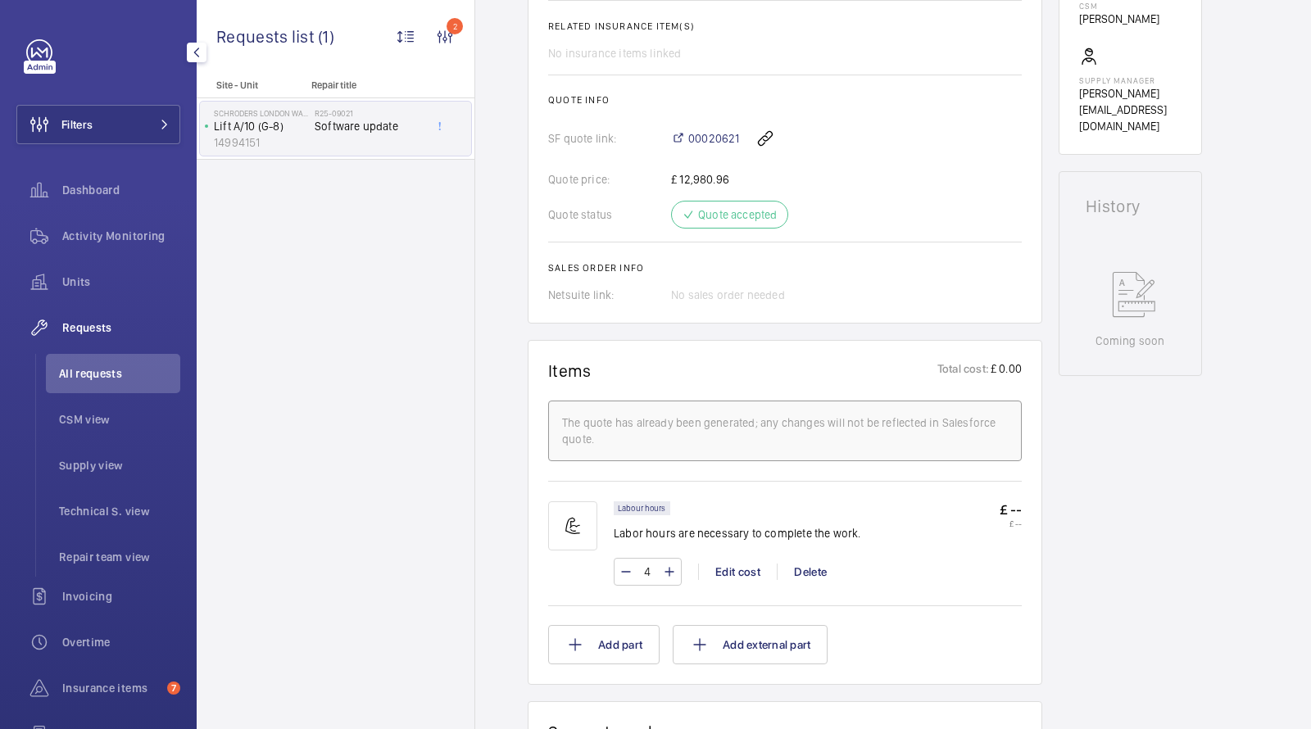
scroll to position [629, 0]
